Goal: Task Accomplishment & Management: Manage account settings

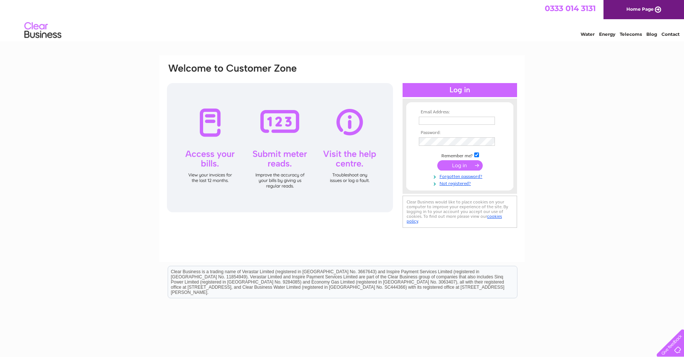
click at [470, 122] on input "text" at bounding box center [457, 121] width 76 height 8
type input "[PERSON_NAME][EMAIL_ADDRESS][DOMAIN_NAME]"
click at [461, 165] on input "submit" at bounding box center [459, 165] width 45 height 10
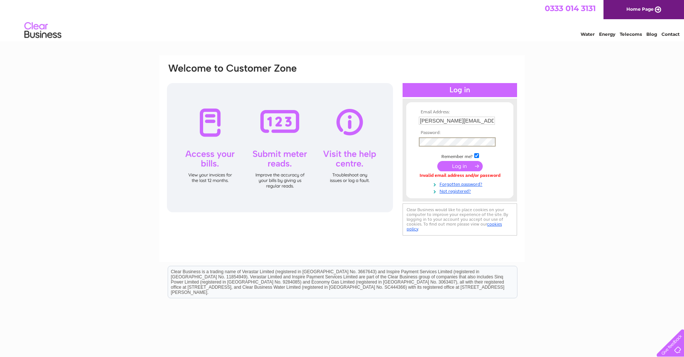
click at [458, 166] on input "submit" at bounding box center [459, 166] width 45 height 10
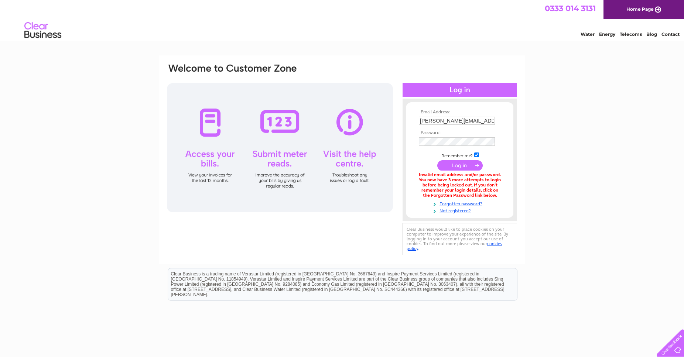
click at [461, 167] on input "submit" at bounding box center [459, 165] width 45 height 10
click at [470, 205] on link "Forgotten password?" at bounding box center [461, 203] width 84 height 7
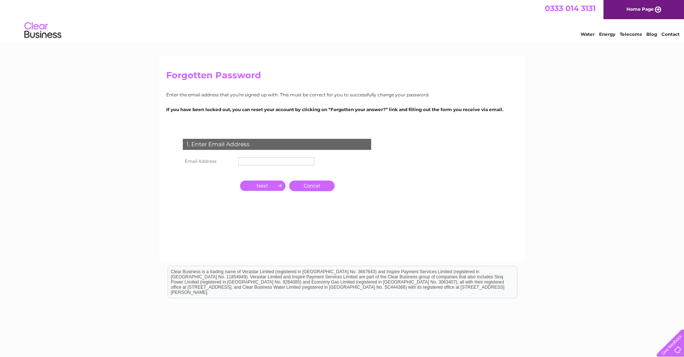
click at [253, 163] on input "text" at bounding box center [276, 161] width 76 height 8
type input "neil@neilveitch.co.uk"
click at [265, 185] on input "button" at bounding box center [262, 186] width 45 height 10
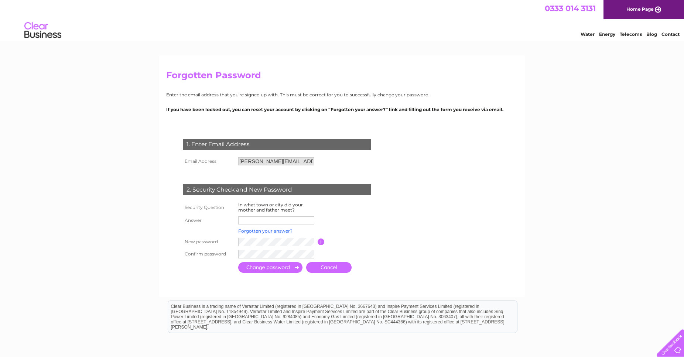
click at [267, 219] on input "text" at bounding box center [276, 220] width 76 height 8
type input "Oban"
click at [321, 243] on input "button" at bounding box center [321, 242] width 7 height 7
click at [287, 238] on td at bounding box center [276, 242] width 81 height 12
click at [275, 269] on input "submit" at bounding box center [270, 267] width 64 height 11
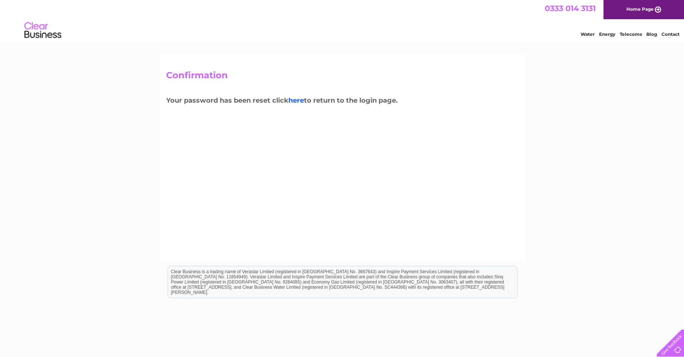
click at [297, 101] on link "here" at bounding box center [296, 100] width 16 height 8
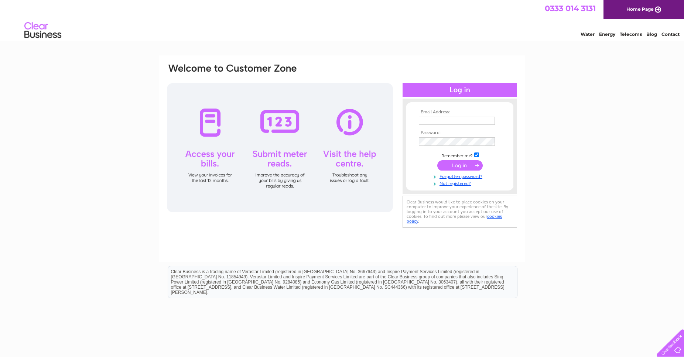
click at [420, 116] on td at bounding box center [460, 121] width 86 height 12
click at [435, 124] on input "text" at bounding box center [457, 121] width 76 height 8
type input "neil@neilveitch.co.uk"
click at [464, 165] on input "submit" at bounding box center [459, 166] width 45 height 10
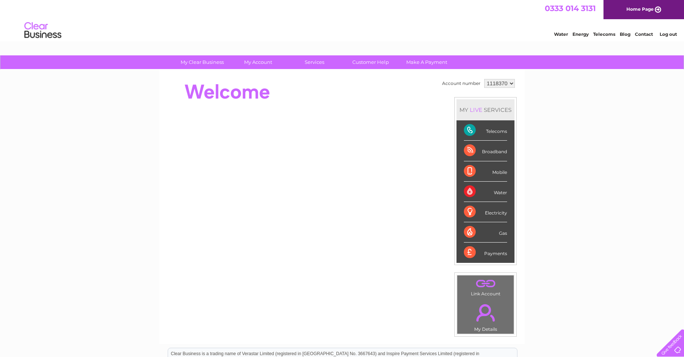
click at [467, 250] on div "Payments" at bounding box center [485, 253] width 43 height 20
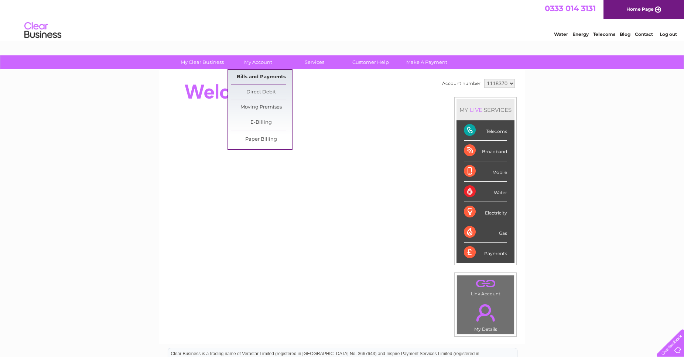
click at [264, 76] on link "Bills and Payments" at bounding box center [261, 77] width 61 height 15
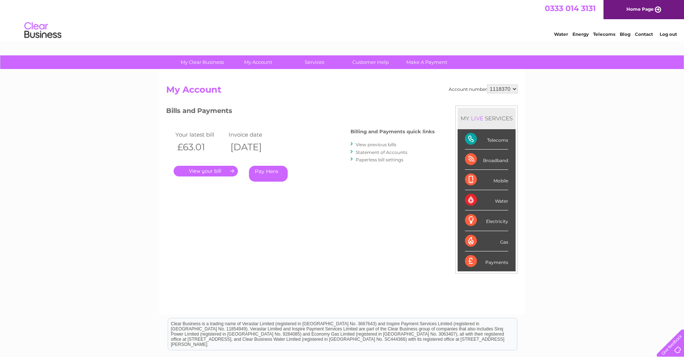
click at [210, 171] on link "." at bounding box center [206, 171] width 64 height 11
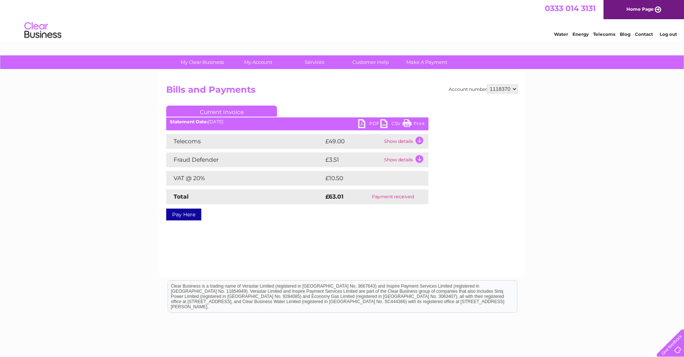
click at [361, 122] on link "PDF" at bounding box center [369, 124] width 22 height 11
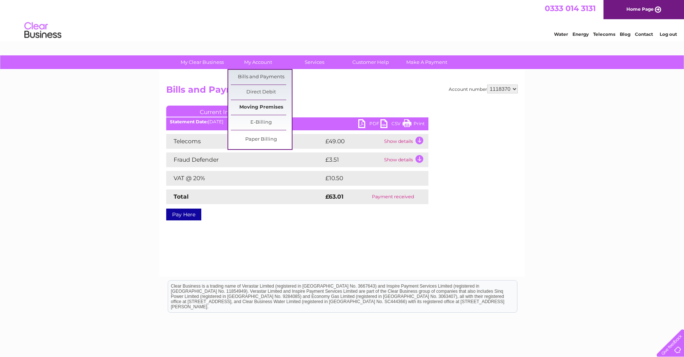
click at [264, 105] on link "Moving Premises" at bounding box center [261, 107] width 61 height 15
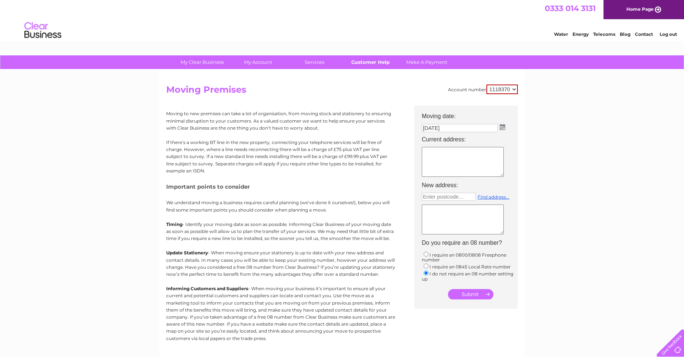
click at [366, 61] on link "Customer Help" at bounding box center [370, 62] width 61 height 14
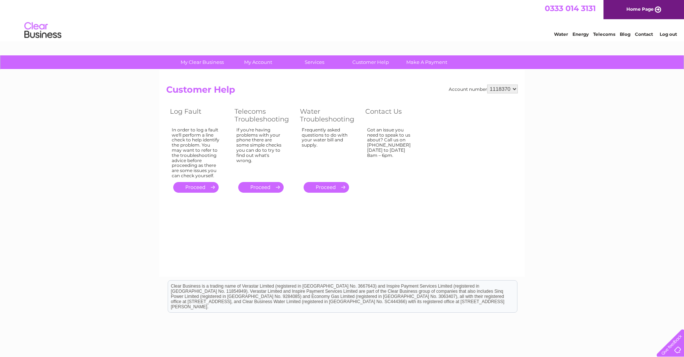
click at [637, 9] on link "Home Page" at bounding box center [643, 9] width 80 height 19
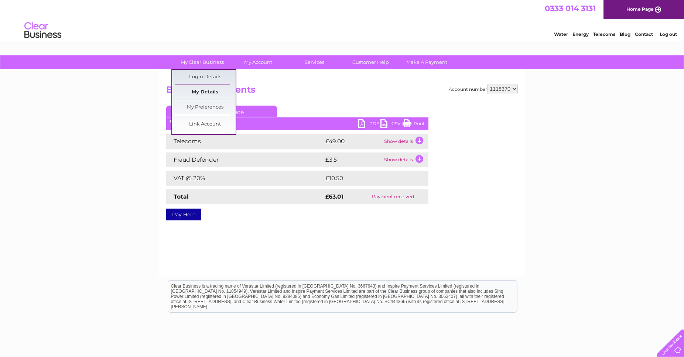
click at [212, 93] on link "My Details" at bounding box center [205, 92] width 61 height 15
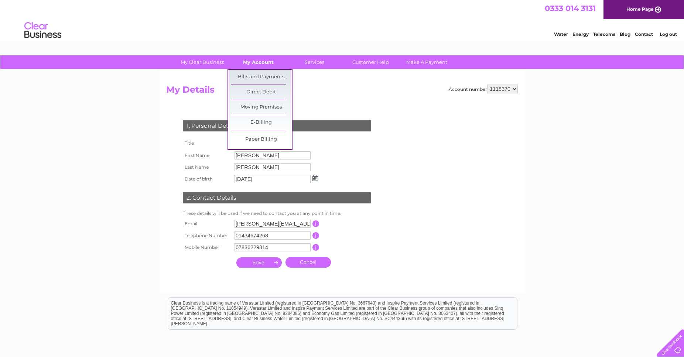
click at [264, 61] on link "My Account" at bounding box center [258, 62] width 61 height 14
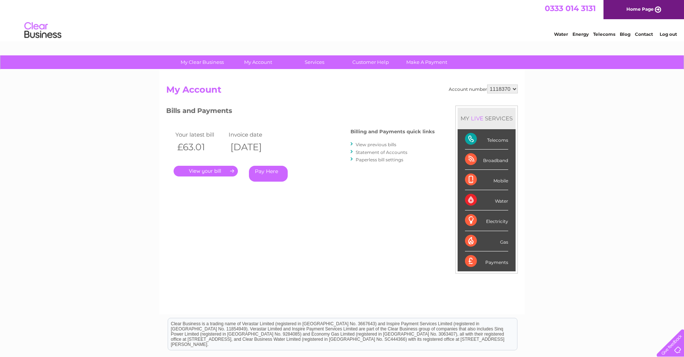
click at [645, 35] on link "Contact" at bounding box center [644, 34] width 18 height 6
click at [487, 85] on select "1118370" at bounding box center [502, 89] width 31 height 9
